Goal: Task Accomplishment & Management: Complete application form

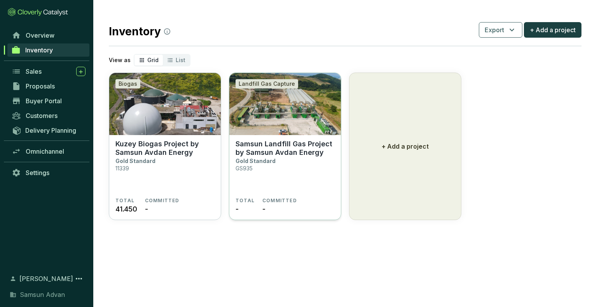
click at [311, 185] on section "Samsun Landfill Gas Project by Samsun Avdan Energy Gold Standard GS935" at bounding box center [285, 169] width 99 height 58
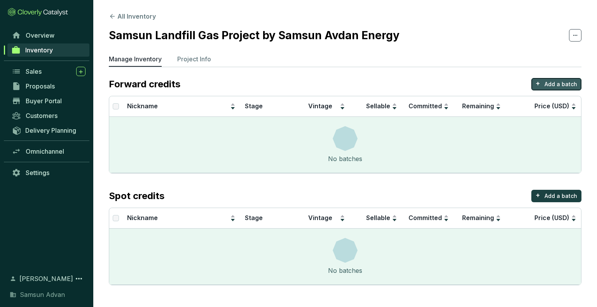
click at [543, 79] on button "+ Add a batch" at bounding box center [556, 84] width 50 height 12
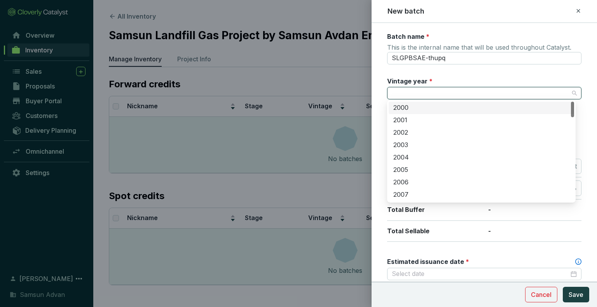
click at [468, 96] on input "Vintage year *" at bounding box center [480, 93] width 177 height 12
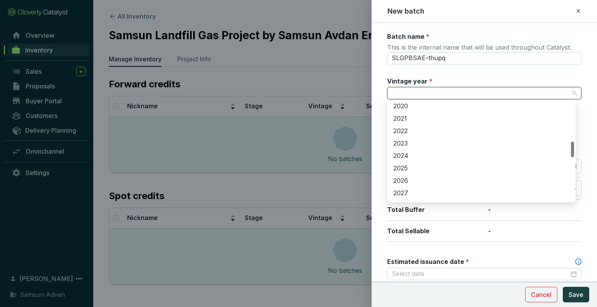
scroll to position [248, 0]
drag, startPoint x: 573, startPoint y: 112, endPoint x: 580, endPoint y: 151, distance: 39.5
click at [580, 151] on body "All Inventory Samsun Landfill Gas Project by Samsun Avdan Energy Manage Invento…" at bounding box center [298, 153] width 597 height 307
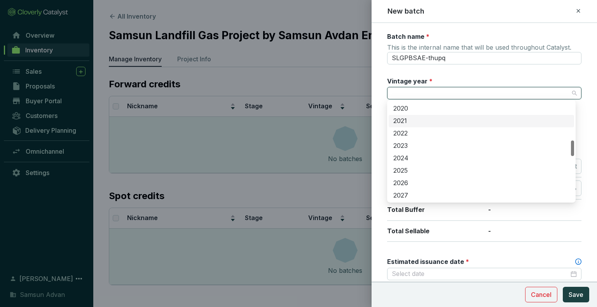
click at [507, 122] on div "2021" at bounding box center [481, 121] width 176 height 9
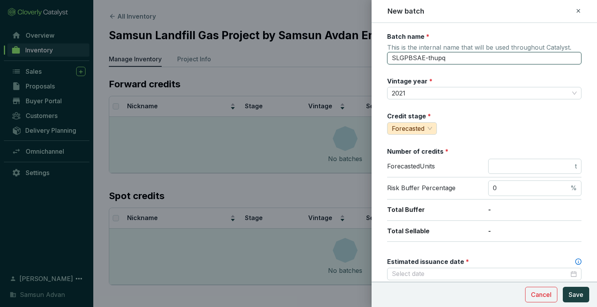
drag, startPoint x: 456, startPoint y: 57, endPoint x: 367, endPoint y: 65, distance: 89.4
click at [367, 65] on div "New batch Batch name * This is the internal name that will be used throughout C…" at bounding box center [298, 153] width 597 height 307
type input "Avdan 1"
click at [442, 122] on div "Credit stage * Forecasted" at bounding box center [484, 123] width 194 height 23
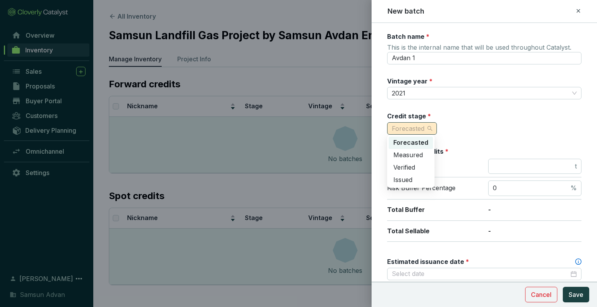
click at [404, 133] on span "Forecasted" at bounding box center [412, 129] width 40 height 12
click at [402, 178] on span "Issued" at bounding box center [402, 180] width 19 height 8
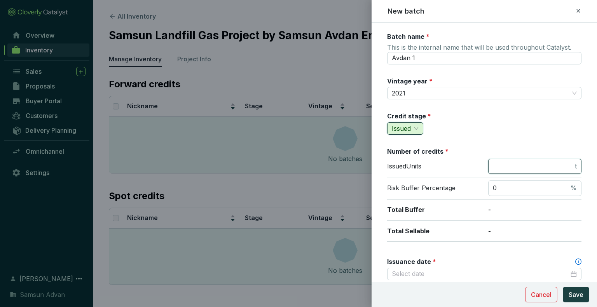
click at [497, 162] on input "number" at bounding box center [533, 166] width 80 height 9
type input "147000"
click at [564, 175] on div "Issued Units 147000 t" at bounding box center [484, 168] width 194 height 19
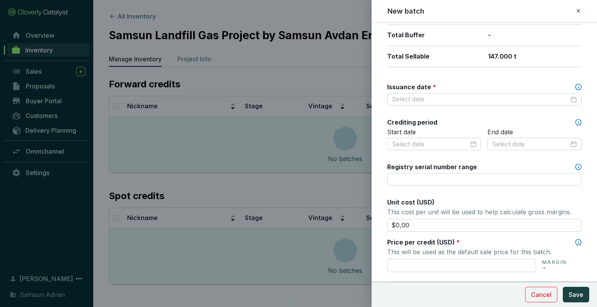
scroll to position [174, 0]
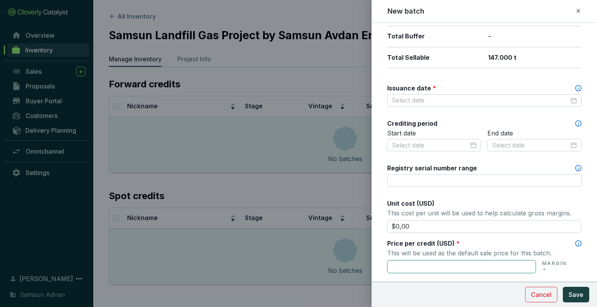
click at [526, 267] on input "text" at bounding box center [461, 266] width 149 height 13
type input "$8,00"
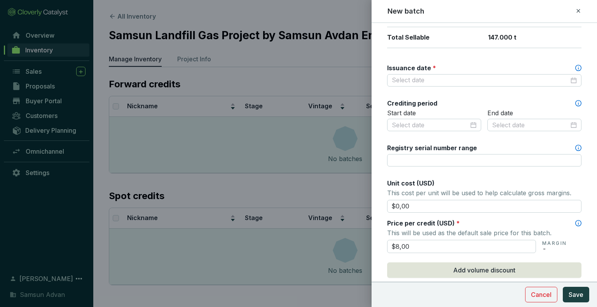
scroll to position [198, 0]
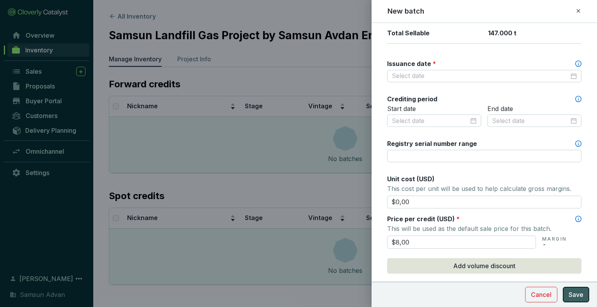
click at [582, 291] on span "Save" at bounding box center [576, 294] width 15 height 9
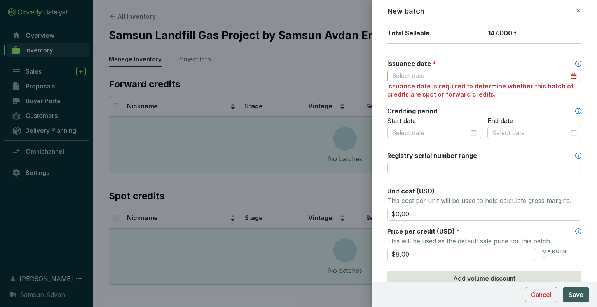
click at [568, 74] on div at bounding box center [484, 76] width 185 height 9
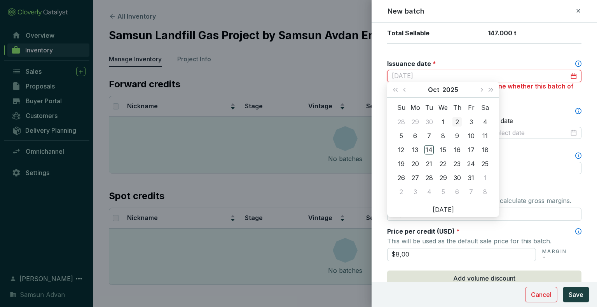
type input "2025-10-02"
click at [450, 90] on button "2025" at bounding box center [450, 90] width 16 height 16
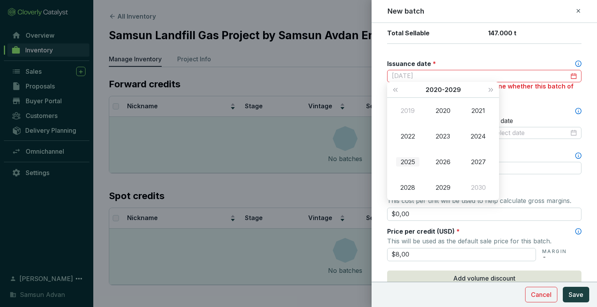
click at [406, 163] on div "2025" at bounding box center [407, 161] width 23 height 9
click at [412, 161] on div "Jul" at bounding box center [407, 161] width 23 height 9
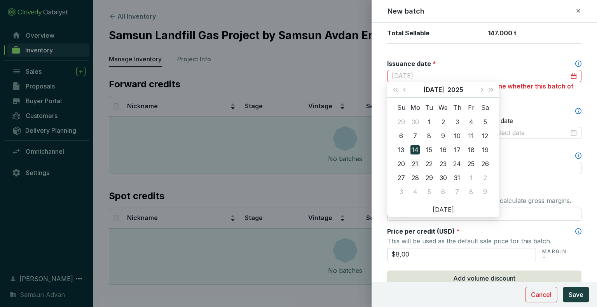
type input "2025-07-21"
click at [416, 166] on div "21" at bounding box center [415, 163] width 9 height 9
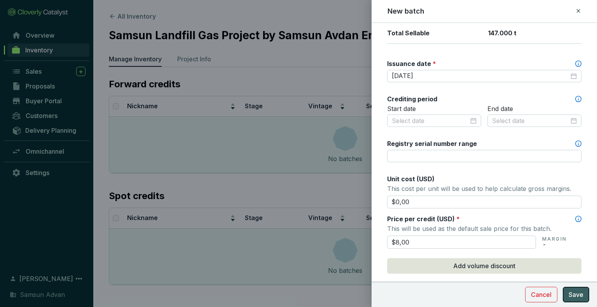
click at [581, 294] on span "Save" at bounding box center [576, 294] width 15 height 9
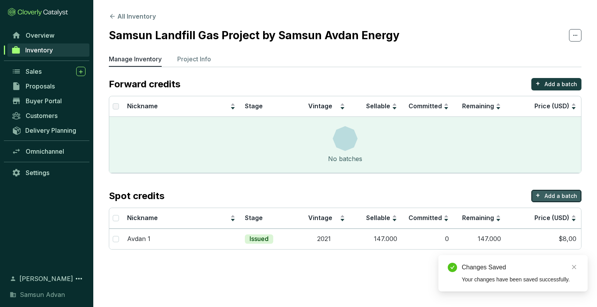
click at [566, 196] on p "Add a batch" at bounding box center [561, 196] width 33 height 8
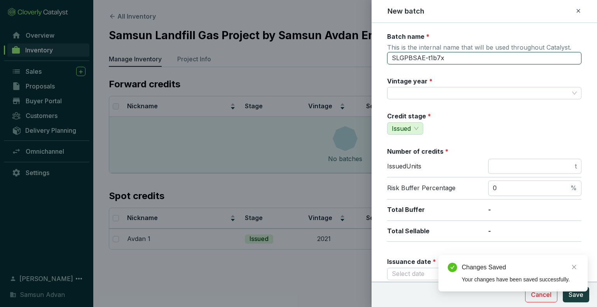
click at [453, 58] on input "SLGPBSAE-t1b7x" at bounding box center [484, 58] width 194 height 12
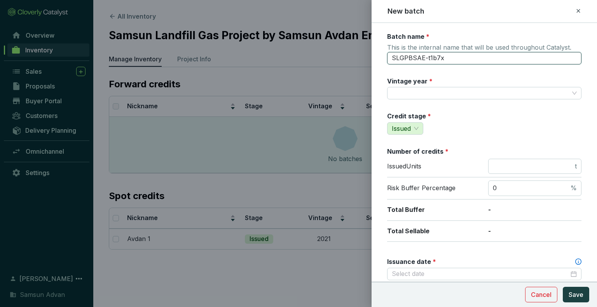
drag, startPoint x: 453, startPoint y: 58, endPoint x: 358, endPoint y: 70, distance: 95.6
click at [358, 70] on div "New batch Batch name * This is the internal name that will be used throughout C…" at bounding box center [298, 153] width 597 height 307
type input "Avdan 2"
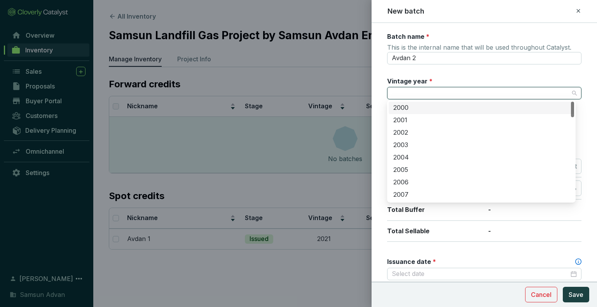
click at [400, 92] on input "Vintage year *" at bounding box center [480, 93] width 177 height 12
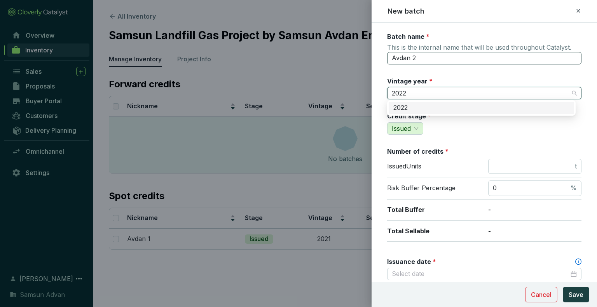
type input "2022"
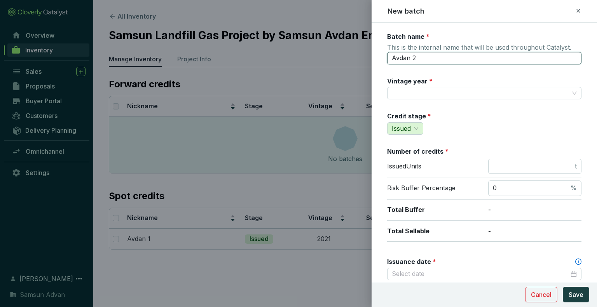
click at [450, 61] on input "Avdan 2" at bounding box center [484, 58] width 194 height 12
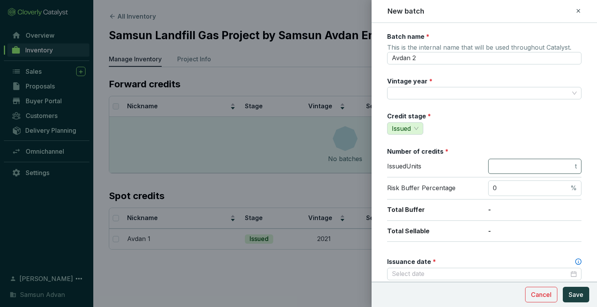
click at [488, 163] on span "t" at bounding box center [534, 167] width 93 height 16
type input "160000"
click at [458, 270] on input "Issuance date *" at bounding box center [480, 274] width 177 height 9
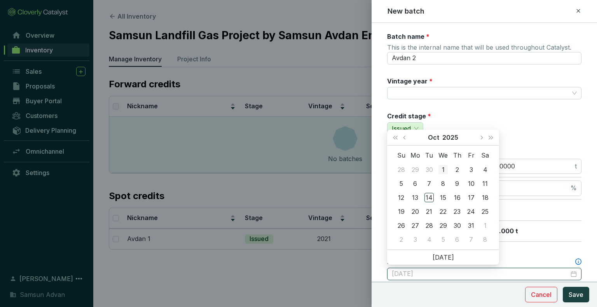
type input "2025-10-01"
click at [446, 140] on button "2025" at bounding box center [450, 138] width 16 height 16
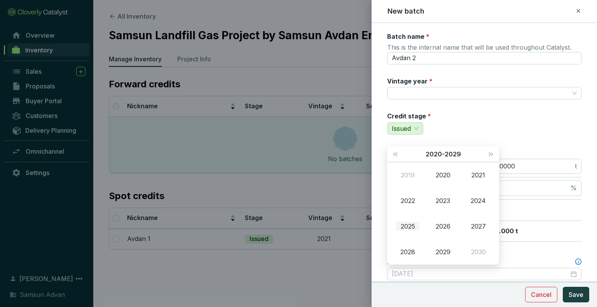
click at [411, 224] on div "2025" at bounding box center [407, 226] width 23 height 9
click at [412, 225] on div "Jul" at bounding box center [407, 226] width 23 height 9
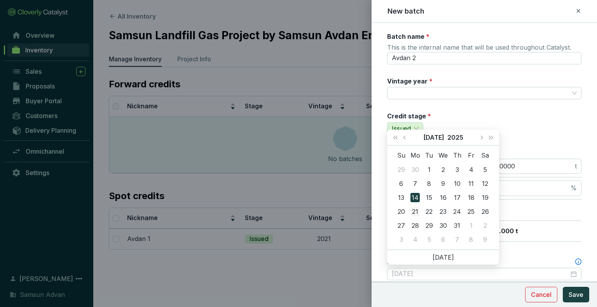
type input "2025-07-21"
click at [418, 211] on div "21" at bounding box center [415, 211] width 9 height 9
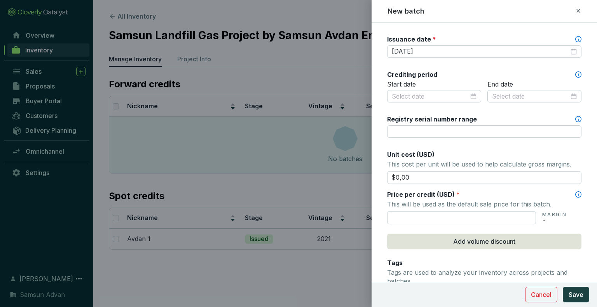
scroll to position [228, 0]
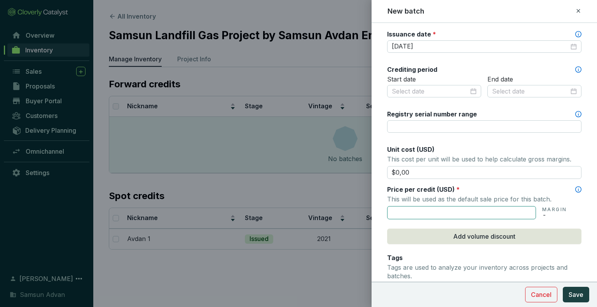
click at [529, 210] on input "text" at bounding box center [461, 212] width 149 height 13
type input "$8,00"
click at [575, 292] on span "Save" at bounding box center [576, 294] width 15 height 9
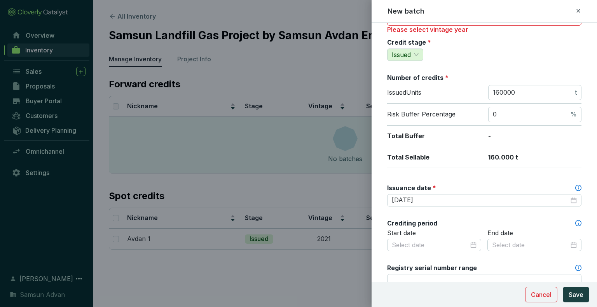
scroll to position [45, 0]
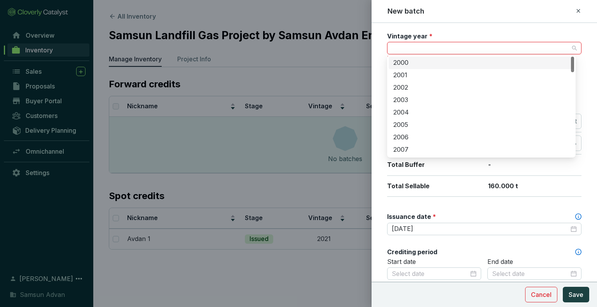
click at [462, 45] on input "Vintage year *" at bounding box center [480, 48] width 177 height 12
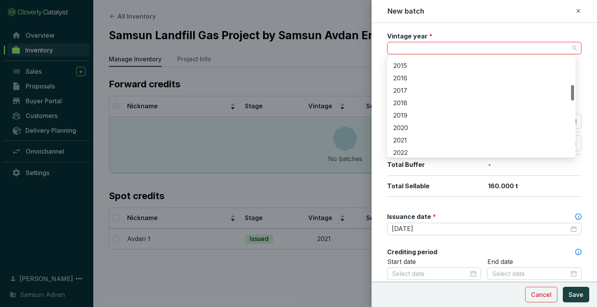
drag, startPoint x: 573, startPoint y: 65, endPoint x: 575, endPoint y: 93, distance: 28.1
click at [575, 93] on div "2000 2001 2014 2015 2016 2017 2018 2019 2020 2021 2022 2023" at bounding box center [481, 106] width 189 height 103
click at [572, 90] on div at bounding box center [572, 95] width 3 height 16
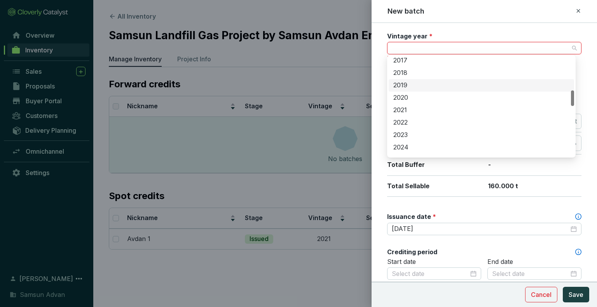
scroll to position [211, 0]
drag, startPoint x: 572, startPoint y: 98, endPoint x: 571, endPoint y: 103, distance: 5.1
click at [571, 103] on div at bounding box center [572, 99] width 3 height 16
click at [446, 129] on div "2022" at bounding box center [481, 125] width 176 height 9
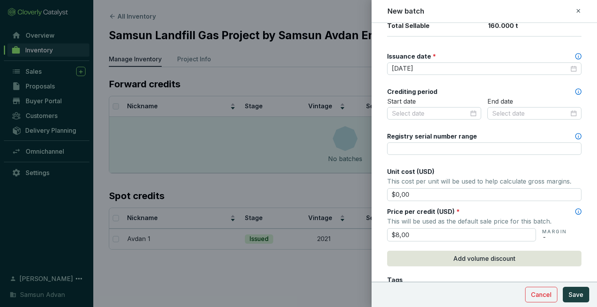
scroll to position [211, 0]
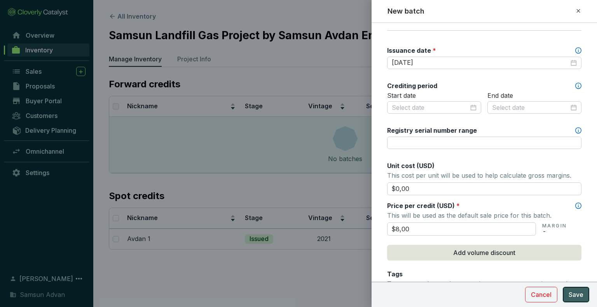
click at [576, 292] on span "Save" at bounding box center [576, 294] width 15 height 9
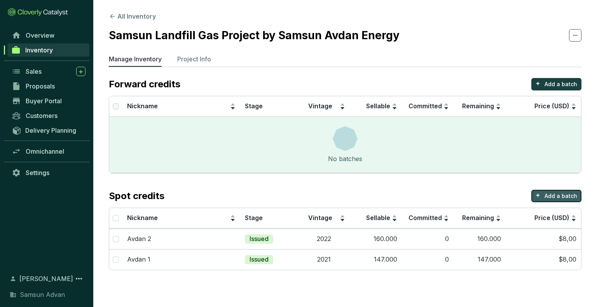
click at [547, 194] on p "Add a batch" at bounding box center [561, 196] width 33 height 8
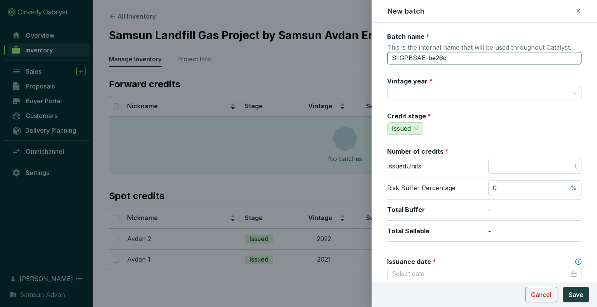
click at [515, 52] on input "SLGPBSAE-be26d" at bounding box center [484, 58] width 194 height 12
type input "S"
type input "Avdan 3"
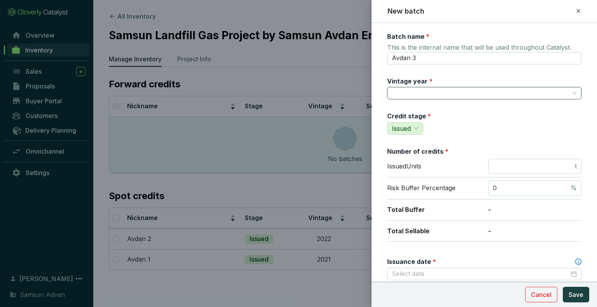
click at [454, 96] on input "Vintage year *" at bounding box center [480, 93] width 177 height 12
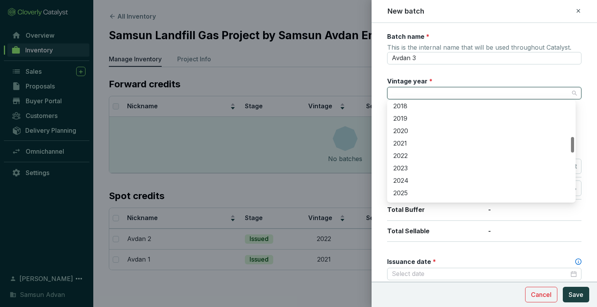
drag, startPoint x: 574, startPoint y: 114, endPoint x: 576, endPoint y: 148, distance: 34.7
click at [576, 148] on body "All Inventory Samsun Landfill Gas Project by Samsun Avdan Energy Manage Invento…" at bounding box center [298, 153] width 597 height 307
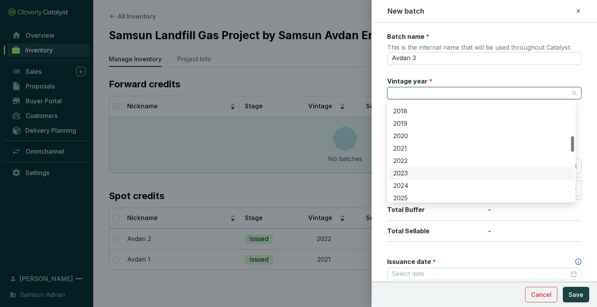
click at [426, 176] on div "2023" at bounding box center [481, 173] width 176 height 9
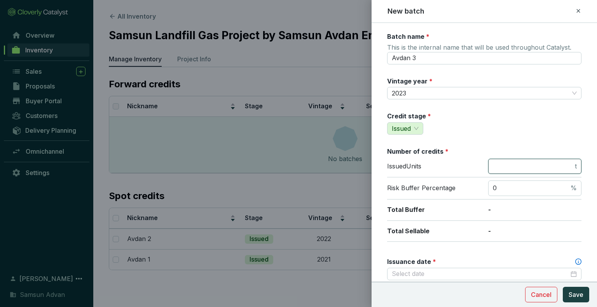
click at [496, 168] on input "number" at bounding box center [533, 166] width 80 height 9
type input "45800"
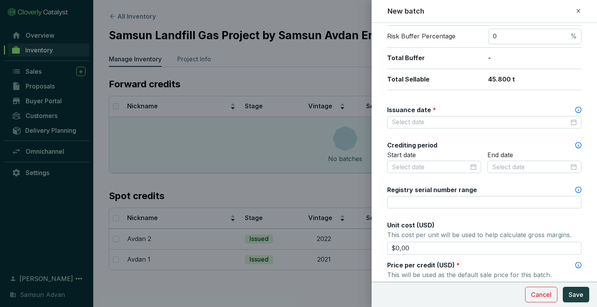
scroll to position [152, 0]
click at [550, 122] on input "Issuance date *" at bounding box center [480, 122] width 177 height 9
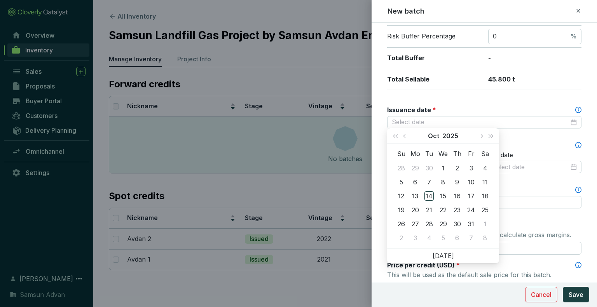
click at [459, 139] on div "Oct 2025" at bounding box center [443, 136] width 66 height 16
click at [440, 147] on th "We" at bounding box center [443, 154] width 14 height 14
click at [444, 140] on button "2025" at bounding box center [450, 136] width 16 height 16
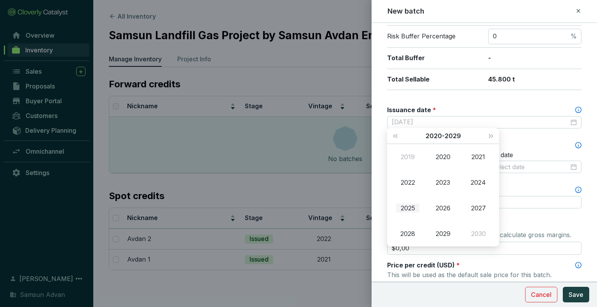
click at [416, 211] on div "2025" at bounding box center [407, 208] width 23 height 9
click at [414, 211] on div "Jul" at bounding box center [407, 208] width 23 height 9
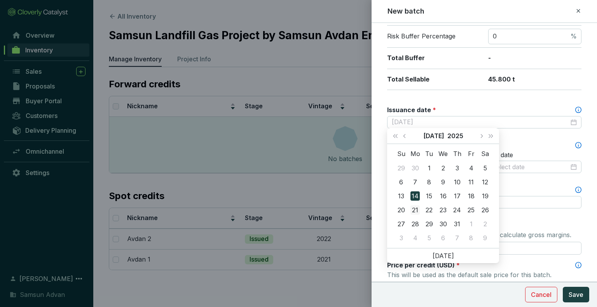
type input "2025-07-21"
click at [418, 211] on div "21" at bounding box center [415, 210] width 9 height 9
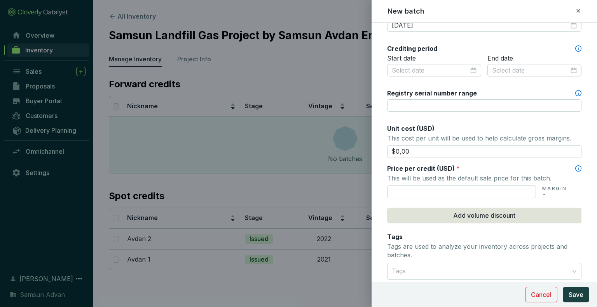
scroll to position [250, 0]
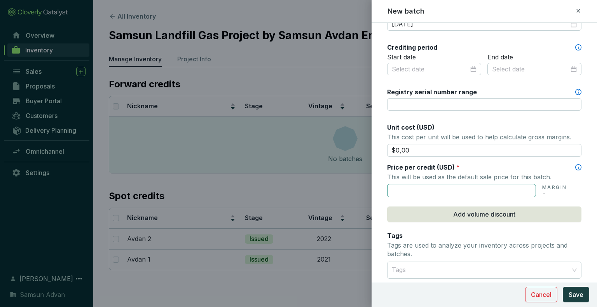
click at [526, 185] on input "text" at bounding box center [461, 190] width 149 height 13
type input "$8,00"
click at [575, 296] on span "Save" at bounding box center [576, 294] width 15 height 9
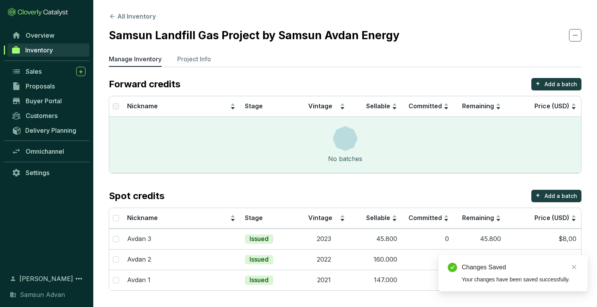
click at [39, 51] on span "Inventory" at bounding box center [39, 50] width 28 height 8
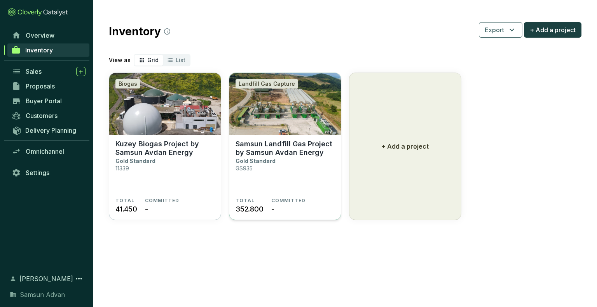
click at [307, 172] on section "Samsun Landfill Gas Project by Samsun Avdan Energy Gold Standard GS935" at bounding box center [285, 169] width 99 height 58
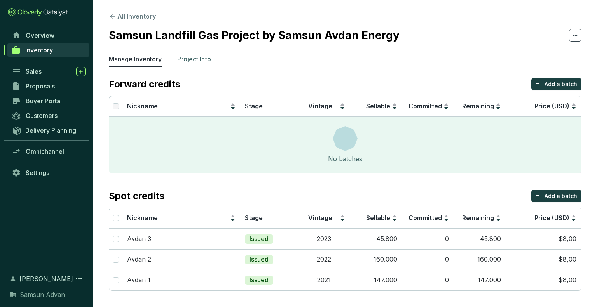
click at [198, 61] on p "Project Info" at bounding box center [194, 58] width 34 height 9
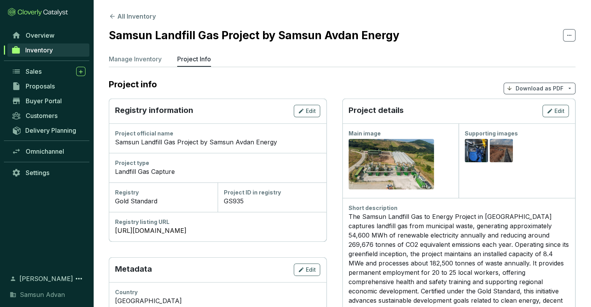
click at [45, 46] on span "Inventory" at bounding box center [39, 50] width 28 height 8
